Goal: Find specific page/section: Find specific page/section

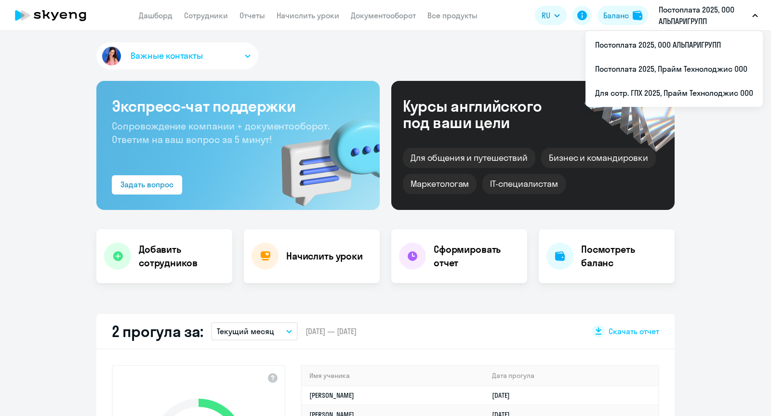
select select "30"
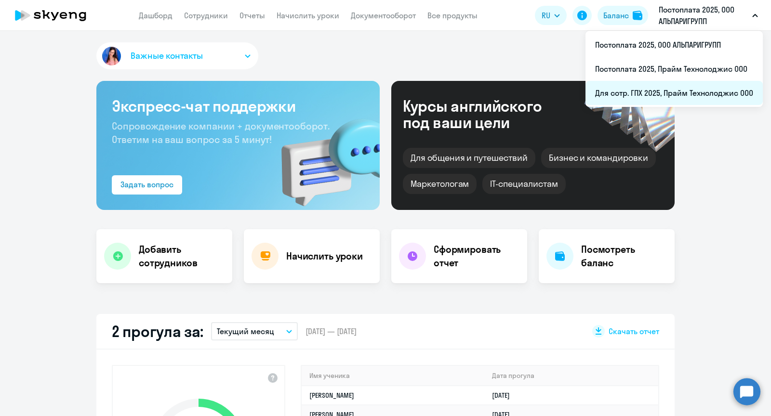
click at [631, 94] on li "Для сотр. ГПХ 2025, Прайм Технолоджис ООО" at bounding box center [673, 93] width 177 height 24
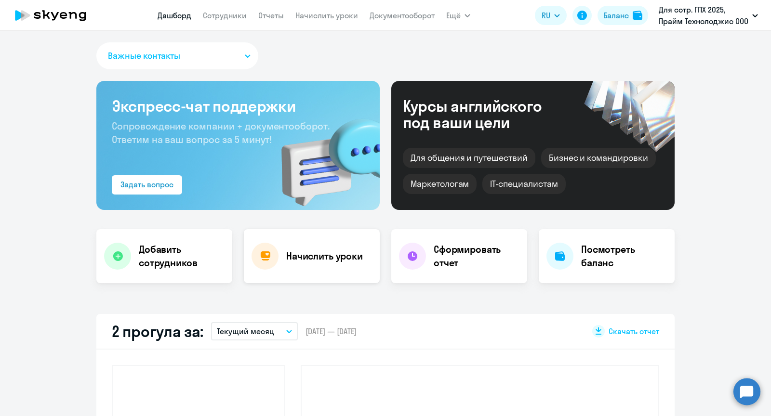
select select "30"
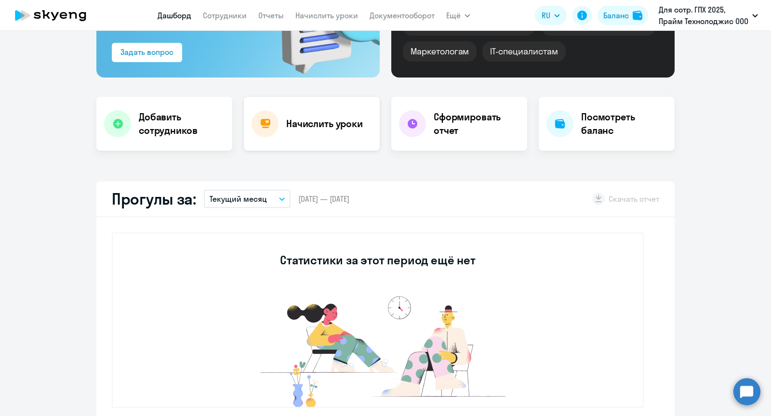
scroll to position [136, 0]
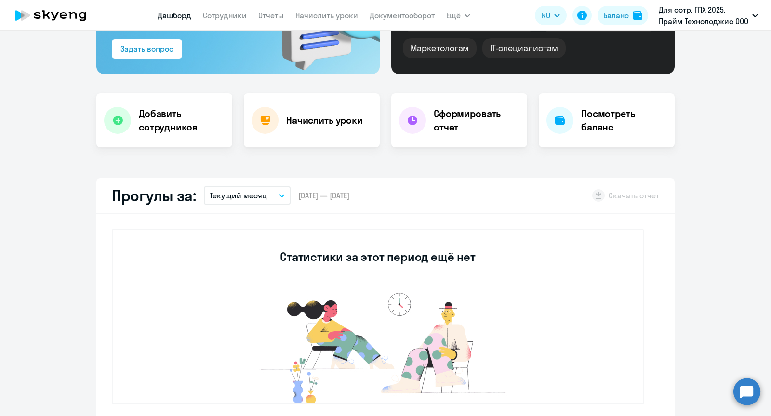
click at [213, 8] on nav "[PERSON_NAME] Отчеты Начислить уроки Документооборот" at bounding box center [296, 15] width 277 height 19
click at [213, 18] on link "Сотрудники" at bounding box center [225, 16] width 44 height 10
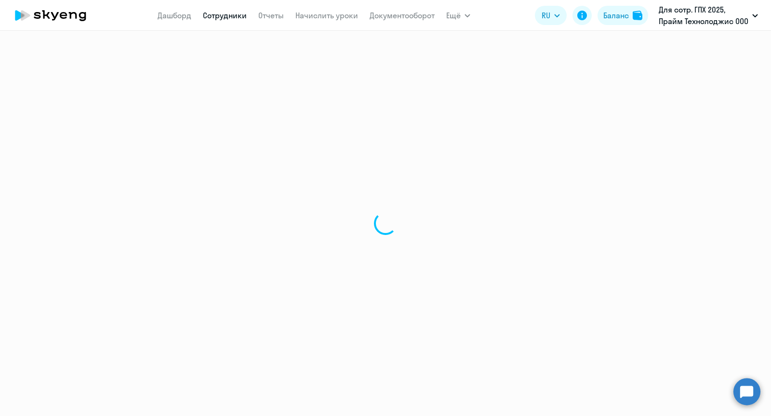
select select "30"
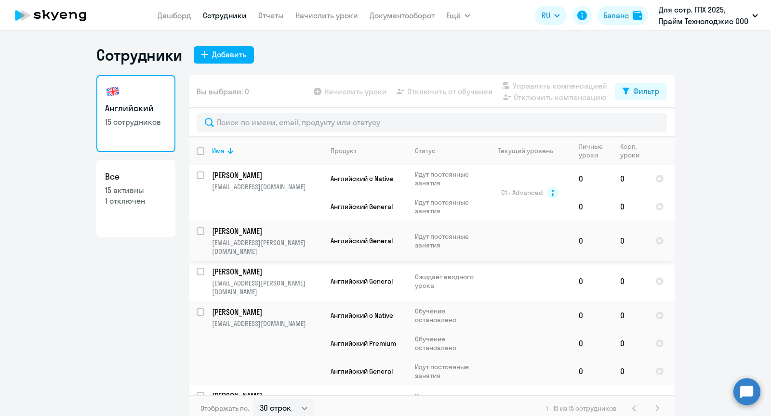
scroll to position [11, 0]
